Goal: Submit feedback/report problem: Submit feedback/report problem

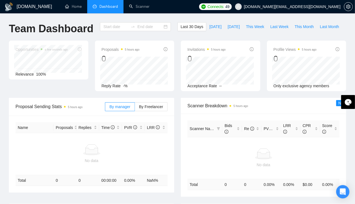
type input "[DATE]"
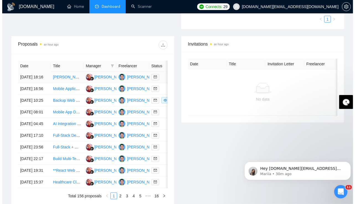
scroll to position [184, 0]
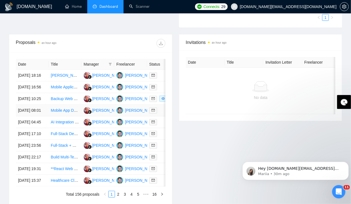
click at [32, 112] on td "[DATE] 08:01" at bounding box center [32, 111] width 33 height 12
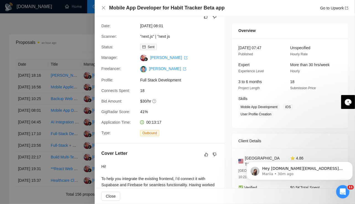
scroll to position [0, 0]
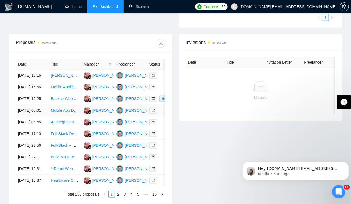
click at [32, 116] on td "[DATE] 08:01" at bounding box center [32, 111] width 33 height 12
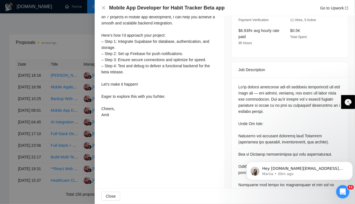
scroll to position [184, 0]
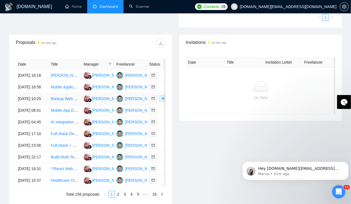
click at [31, 105] on td "[DATE] 10:25" at bounding box center [32, 99] width 33 height 12
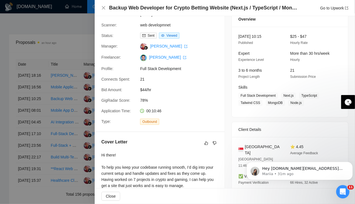
scroll to position [0, 0]
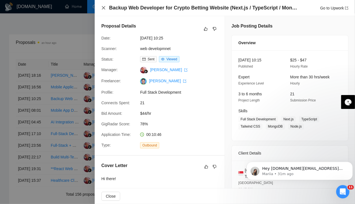
click at [103, 10] on icon "close" at bounding box center [103, 8] width 4 height 4
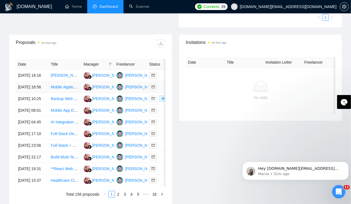
click at [34, 86] on td "[DATE] 16:56" at bounding box center [32, 87] width 33 height 12
click at [31, 72] on td "[DATE] 18:16" at bounding box center [32, 76] width 33 height 12
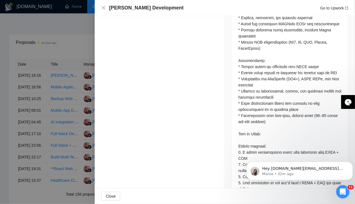
scroll to position [347, 0]
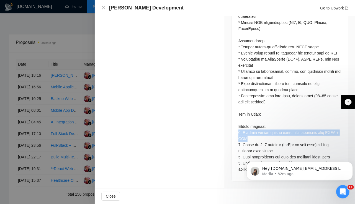
drag, startPoint x: 236, startPoint y: 133, endPoint x: 283, endPoint y: 138, distance: 48.0
click at [283, 138] on div at bounding box center [290, 53] width 116 height 253
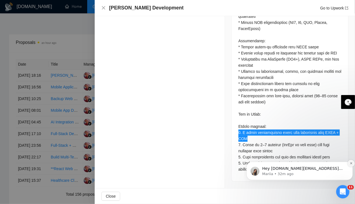
click at [350, 163] on icon "Dismiss notification" at bounding box center [351, 162] width 3 height 3
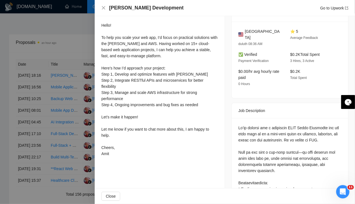
scroll to position [0, 0]
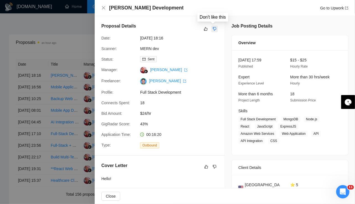
click at [214, 29] on icon "dislike" at bounding box center [215, 29] width 4 height 4
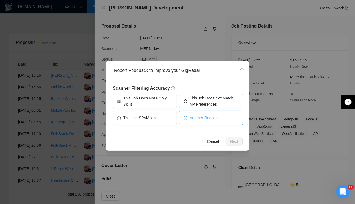
click at [205, 116] on span "Another Reason" at bounding box center [204, 118] width 28 height 6
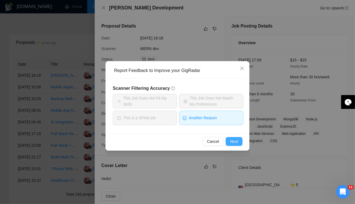
click at [238, 144] on span "Next" at bounding box center [234, 141] width 8 height 6
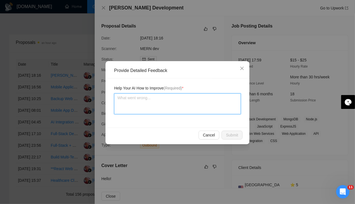
click at [161, 108] on textarea at bounding box center [177, 103] width 127 height 21
type textarea "C"
type textarea "Co"
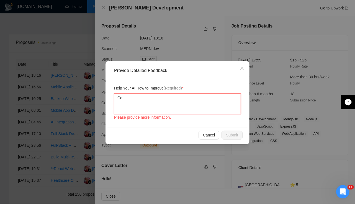
type textarea "Cou"
type textarea "Coup"
type textarea "Coupl"
type textarea "Couple"
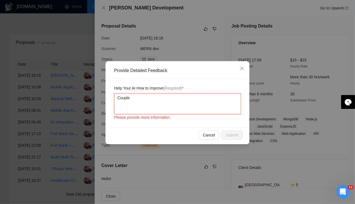
type textarea "Couple f"
type textarea "Couple"
type textarea "Couple o"
type textarea "Couple of"
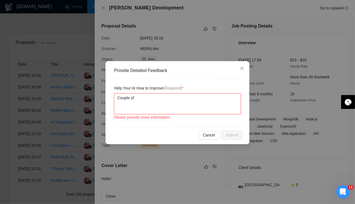
type textarea "Couple of q"
type textarea "Couple of qu"
type textarea "Couple of que"
type textarea "Couple of ques"
type textarea "Couple of quest"
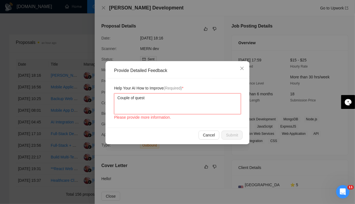
type textarea "Couple of questi"
type textarea "Couple of questio"
type textarea "Couple of questions"
type textarea "Couple of questions a"
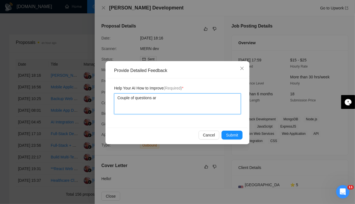
type textarea "Couple of questions are"
type textarea "Couple of questions are a"
type textarea "Couple of questions are ak"
type textarea "Couple of questions are ake"
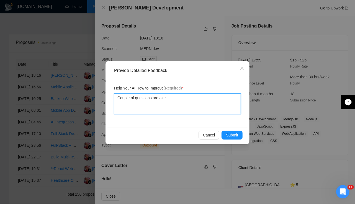
type textarea "Couple of questions are aked"
type textarea "Couple of questions are ake"
type textarea "Couple of questions are ak"
type textarea "Couple of questions are a"
type textarea "Couple of questions are aa"
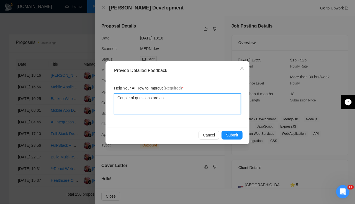
type textarea "Couple of questions are aak"
type textarea "Couple of questions are aa"
type textarea "Couple of questions are a"
type textarea "Couple of questions are as"
type textarea "Couple of questions are ask"
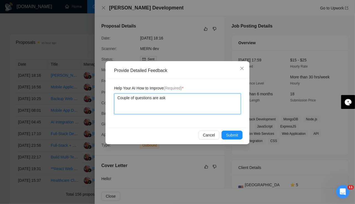
type textarea "Couple of questions are aske"
type textarea "Couple of questions are asked"
type textarea "Couple of questions are asked i"
type textarea "Couple of questions are asked in"
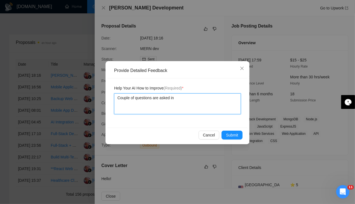
type textarea "Couple of questions are asked in"
type textarea "Couple of questions are asked in h"
type textarea "Couple of questions are asked in"
type textarea "Couple of questions are asked in t"
type textarea "Couple of questions are asked in the"
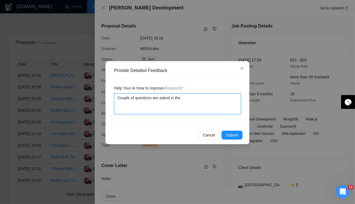
type textarea "Couple of questions are asked in the"
type textarea "Couple of questions are asked in the c"
type textarea "Couple of questions are asked in the co"
type textarea "Couple of questions are asked in the cove"
type textarea "Couple of questions are asked in the cover"
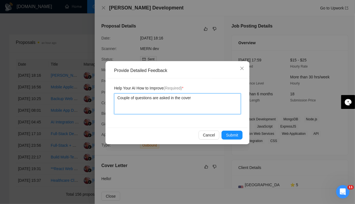
type textarea "Couple of questions are asked in the cove"
type textarea "Couple of questions are asked in the cov"
type textarea "Couple of questions are asked in the co"
type textarea "Couple of questions are asked in the c"
type textarea "Couple of questions are asked in the"
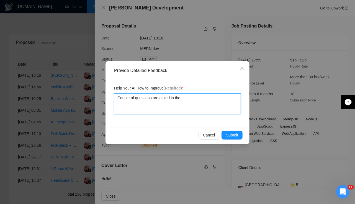
type textarea "Couple of questions are asked in the d"
type textarea "Couple of questions are asked in the de"
type textarea "Couple of questions are asked in the des"
type textarea "Couple of questions are asked in the desc"
type textarea "Couple of questions are asked in the descr"
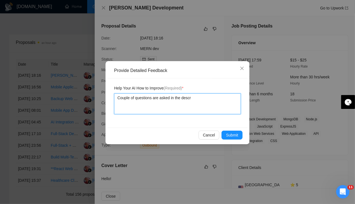
type textarea "Couple of questions are asked in the descri"
type textarea "Couple of questions are asked in the descrip"
type textarea "Couple of questions are asked in the descript"
type textarea "Couple of questions are asked in the descripti"
type textarea "Couple of questions are asked in the descriptio"
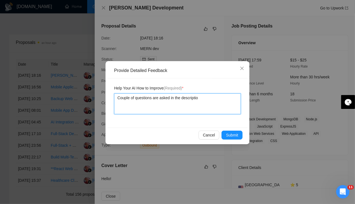
type textarea "Couple of questions are asked in the description"
type textarea "Couple of questions are asked in the description i"
type textarea "Couple of questions are asked in the description it"
type textarea "Couple of questions are asked in the description its"
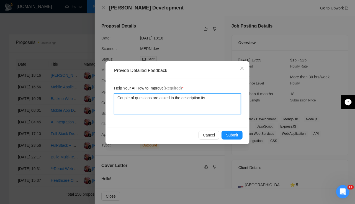
type textarea "Couple of questions are asked in the description itse"
type textarea "Couple of questions are asked in the description itsel"
type textarea "Couple of questions are asked in the description itself"
type textarea "Couple of questions are asked in the description itself w"
type textarea "Couple of questions are asked in the description itself wh"
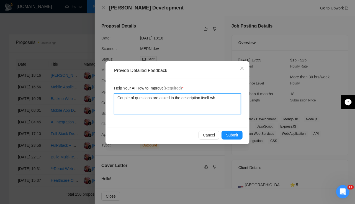
type textarea "Couple of questions are asked in the description itself whi"
type textarea "Couple of questions are asked in the description itself whic"
type textarea "Couple of questions are asked in the description itself which"
type textarea "Couple of questions are asked in the description itself which a"
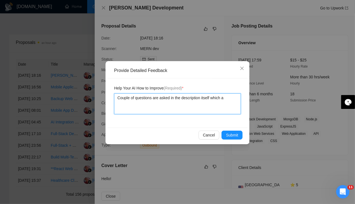
type textarea "Couple of questions are asked in the description itself which ar"
type textarea "Couple of questions are asked in the description itself which are"
type textarea "Couple of questions are asked in the description itself which are n"
type textarea "Couple of questions are asked in the description itself which are no"
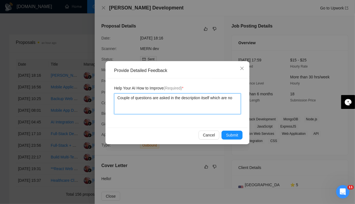
type textarea "Couple of questions are asked in the description itself which are not"
type textarea "Couple of questions are asked in the description itself which are not a"
type textarea "Couple of questions are asked in the description itself which are not an"
type textarea "Couple of questions are asked in the description itself which are not ans"
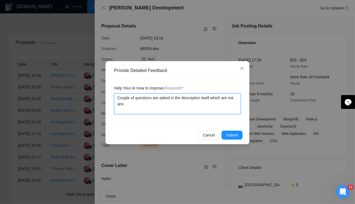
type textarea "Couple of questions are asked in the description itself which are not answ"
type textarea "Couple of questions are asked in the description itself which are not answe"
type textarea "Couple of questions are asked in the description itself which are not answer"
type textarea "Couple of questions are asked in the description itself which are not answere"
type textarea "Couple of questions are asked in the description itself which are not answered"
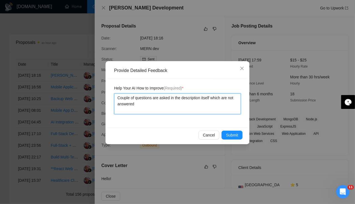
type textarea "Couple of questions are asked in the description itself which are not answered."
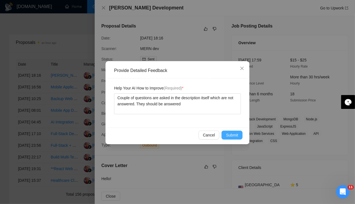
click at [235, 133] on span "Submit" at bounding box center [232, 135] width 12 height 6
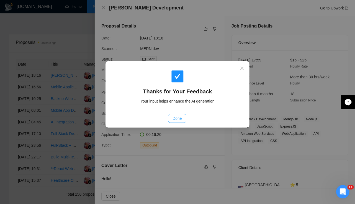
click at [180, 118] on span "Done" at bounding box center [177, 118] width 9 height 6
